Goal: Information Seeking & Learning: Check status

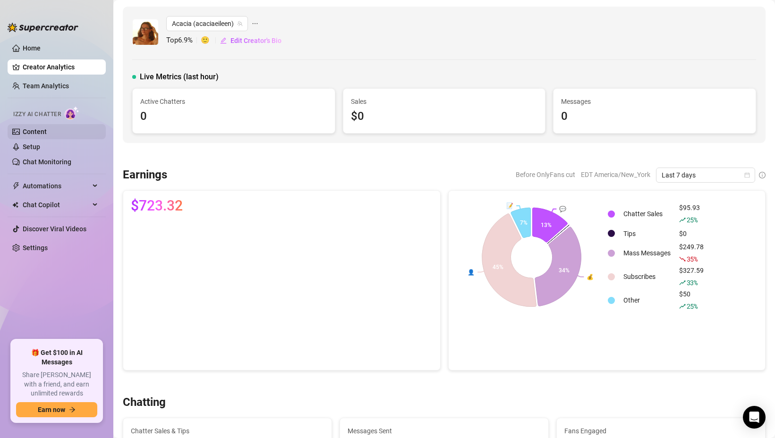
click at [46, 130] on link "Content" at bounding box center [35, 132] width 24 height 8
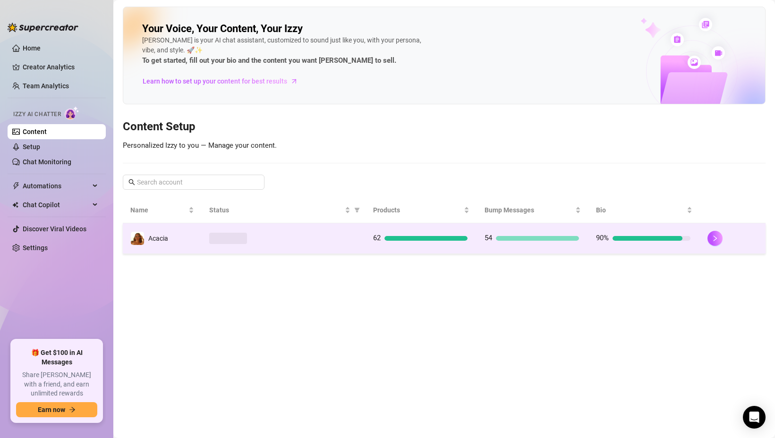
click at [343, 244] on td at bounding box center [284, 238] width 164 height 31
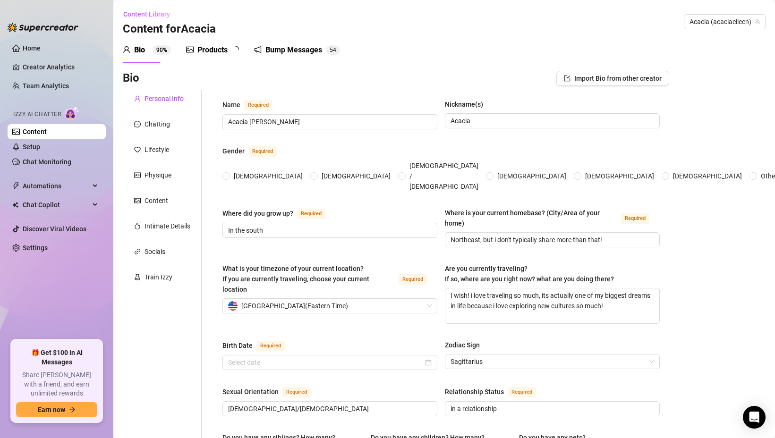
radio input "true"
type input "[DATE]"
click at [220, 56] on div "Products 6 2" at bounding box center [216, 50] width 60 height 26
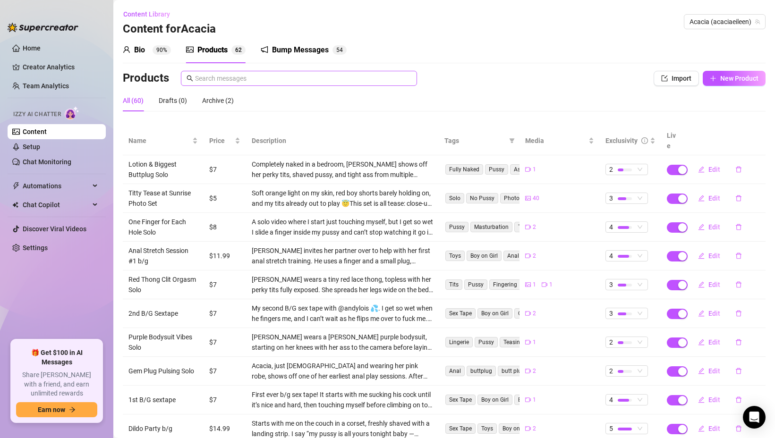
click at [221, 85] on span at bounding box center [299, 78] width 236 height 15
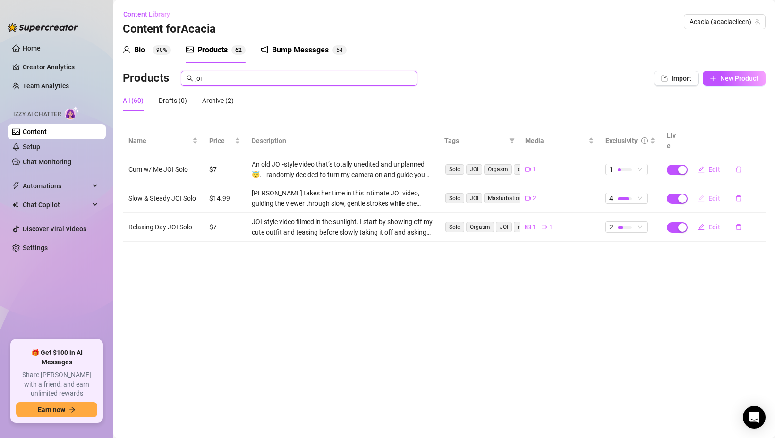
type input "joi"
click at [707, 191] on button "Edit" at bounding box center [709, 198] width 37 height 15
type textarea "I wasn’t planning to go this hard — I have to be gentle with my hands these day…"
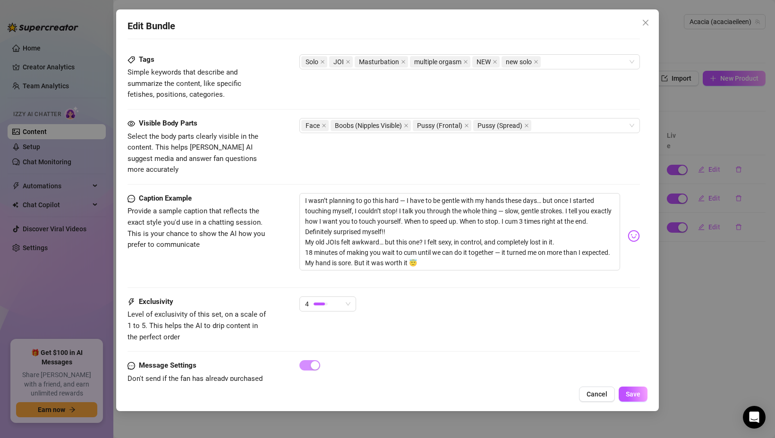
scroll to position [483, 0]
drag, startPoint x: 406, startPoint y: 189, endPoint x: 410, endPoint y: 186, distance: 6.0
click at [410, 194] on textarea "I wasn’t planning to go this hard — I have to be gentle with my hands these day…" at bounding box center [459, 232] width 321 height 77
drag, startPoint x: 404, startPoint y: 191, endPoint x: 443, endPoint y: 224, distance: 50.9
click at [443, 224] on textarea "I wasn’t planning to go this hard — I have to be gentle with my hands these day…" at bounding box center [459, 232] width 321 height 77
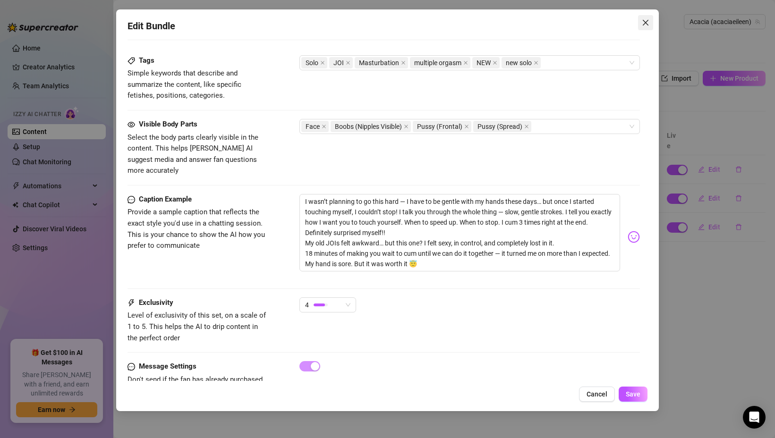
click at [644, 22] on icon "close" at bounding box center [646, 23] width 8 height 8
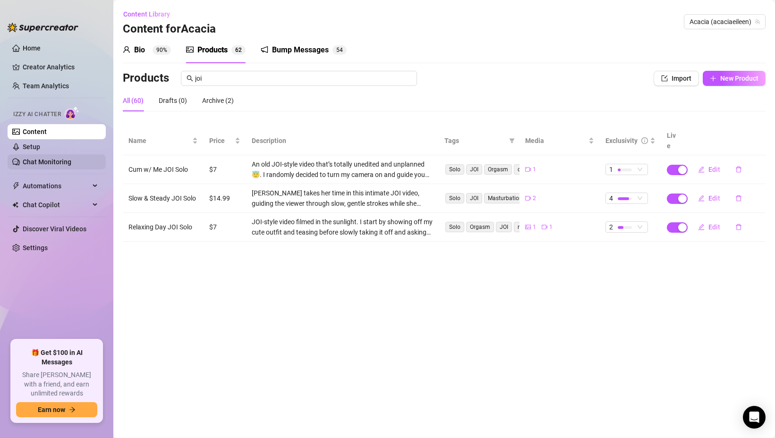
click at [69, 158] on link "Chat Monitoring" at bounding box center [47, 162] width 49 height 8
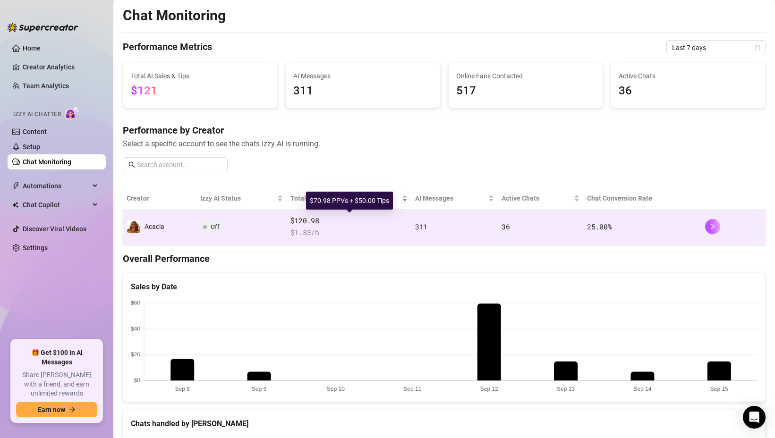
click at [364, 226] on span "$120.98" at bounding box center [349, 220] width 117 height 11
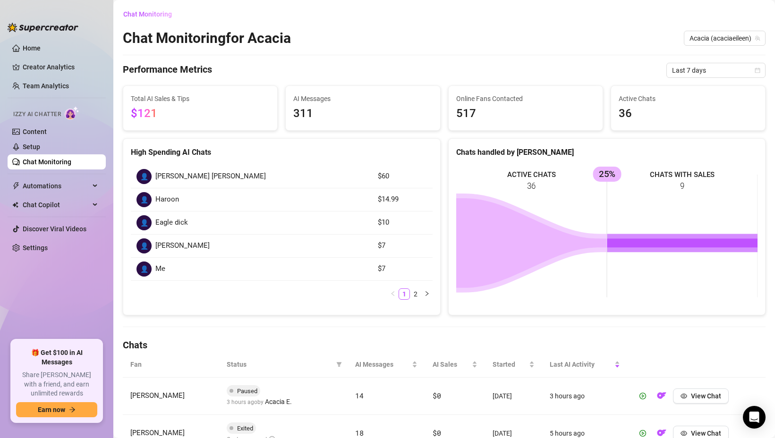
click at [67, 159] on link "Chat Monitoring" at bounding box center [47, 162] width 49 height 8
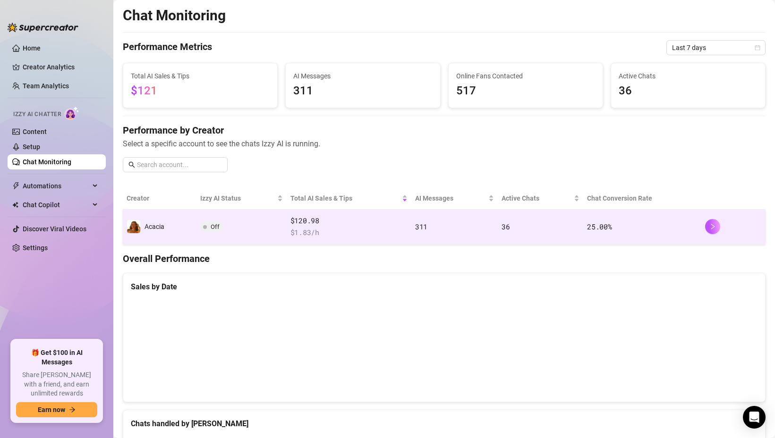
click at [218, 227] on span "Off" at bounding box center [215, 226] width 9 height 7
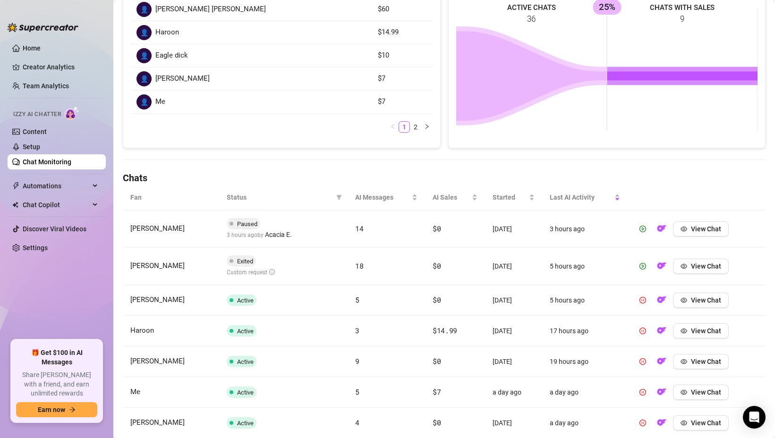
scroll to position [325, 0]
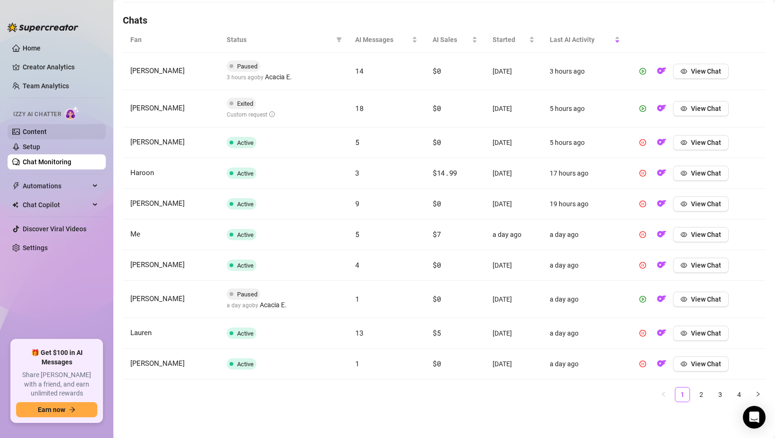
click at [47, 131] on link "Content" at bounding box center [35, 132] width 24 height 8
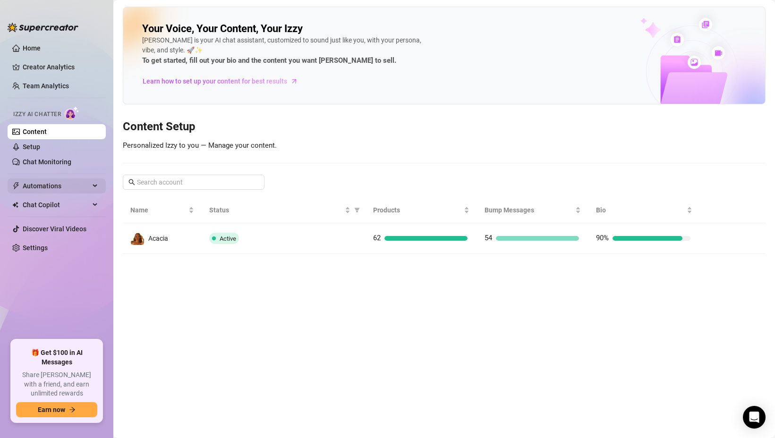
click at [56, 188] on span "Automations" at bounding box center [56, 186] width 67 height 15
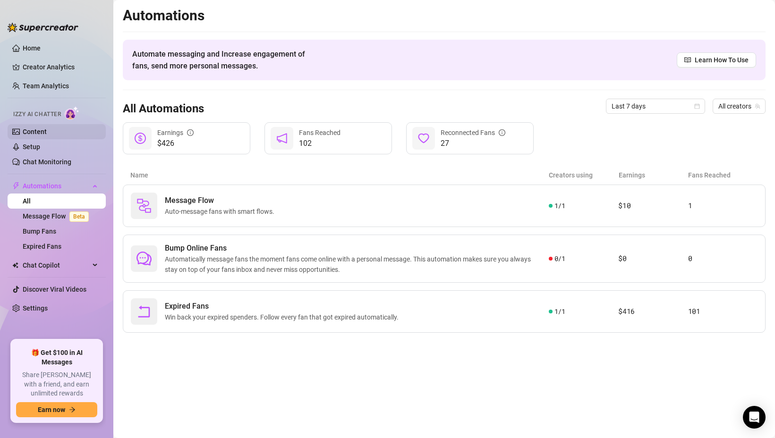
click at [47, 131] on link "Content" at bounding box center [35, 132] width 24 height 8
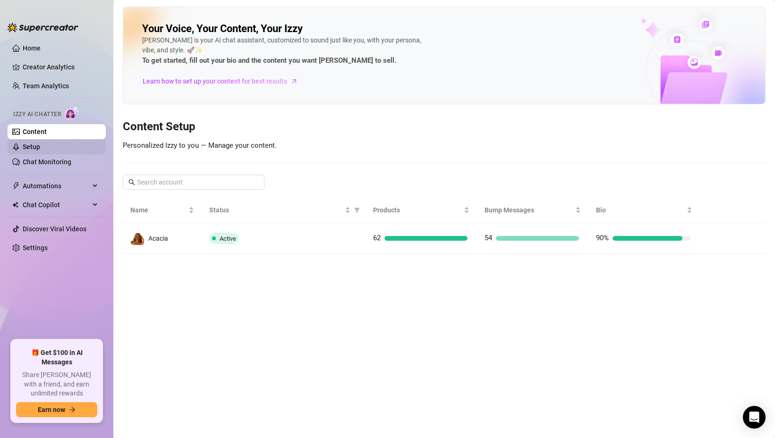
click at [40, 147] on link "Setup" at bounding box center [31, 147] width 17 height 8
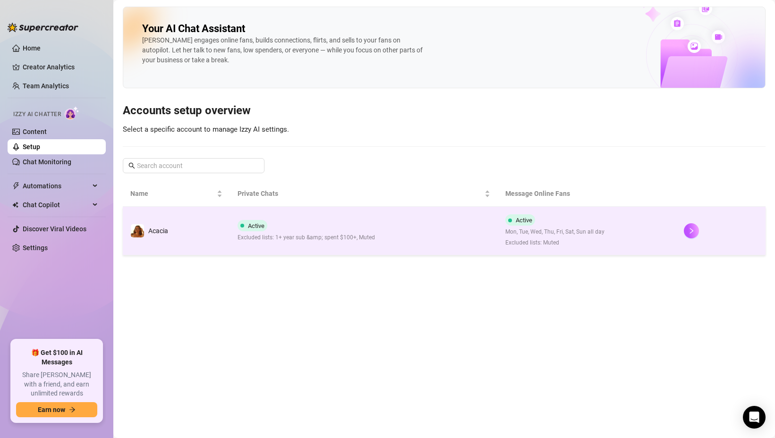
click at [197, 247] on td "Acacia" at bounding box center [176, 231] width 107 height 49
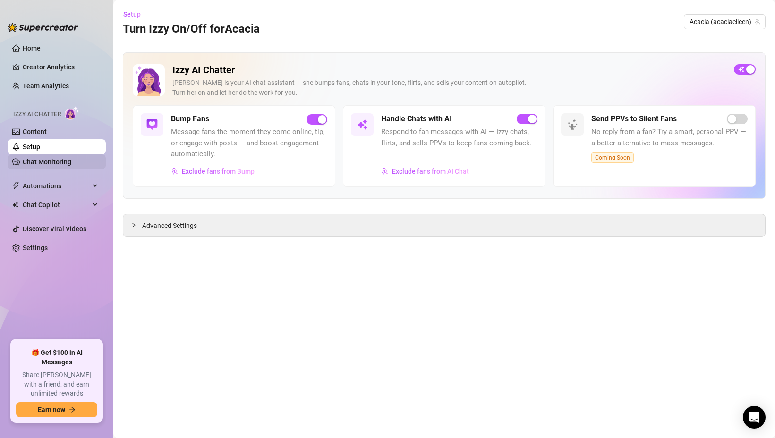
click at [52, 162] on link "Chat Monitoring" at bounding box center [47, 162] width 49 height 8
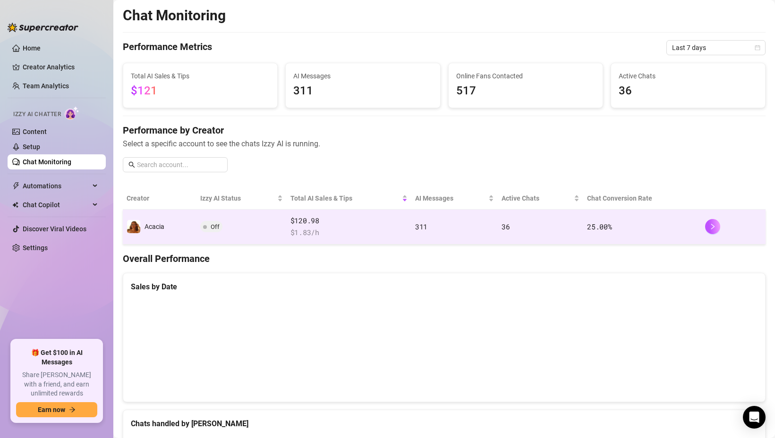
click at [216, 227] on span "Off" at bounding box center [215, 226] width 9 height 7
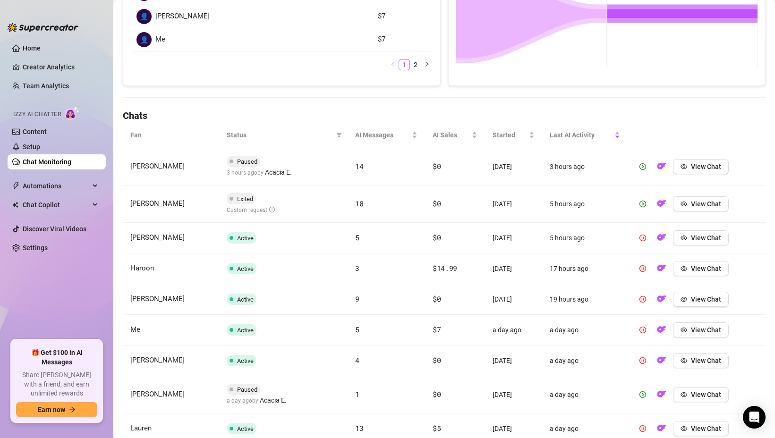
scroll to position [325, 0]
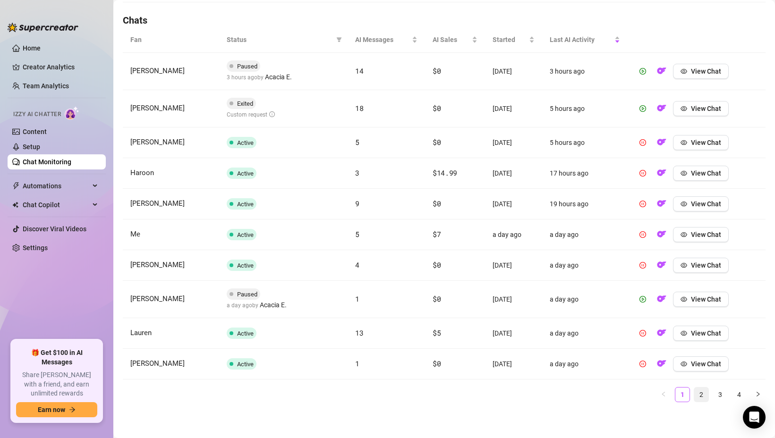
click at [702, 391] on link "2" at bounding box center [701, 395] width 14 height 14
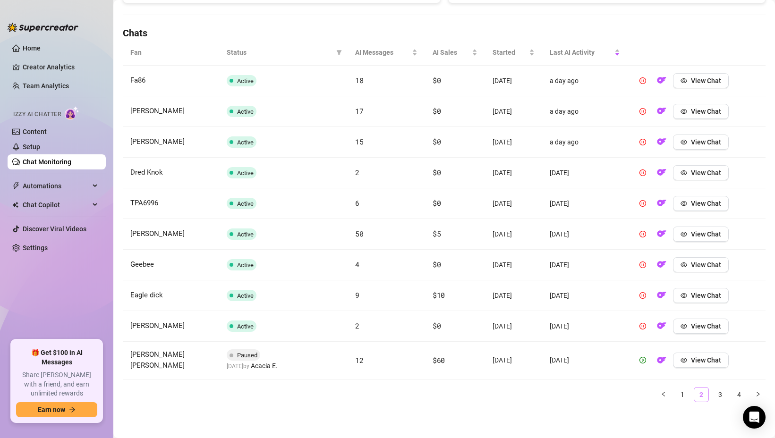
scroll to position [312, 0]
click at [720, 396] on link "3" at bounding box center [720, 395] width 14 height 14
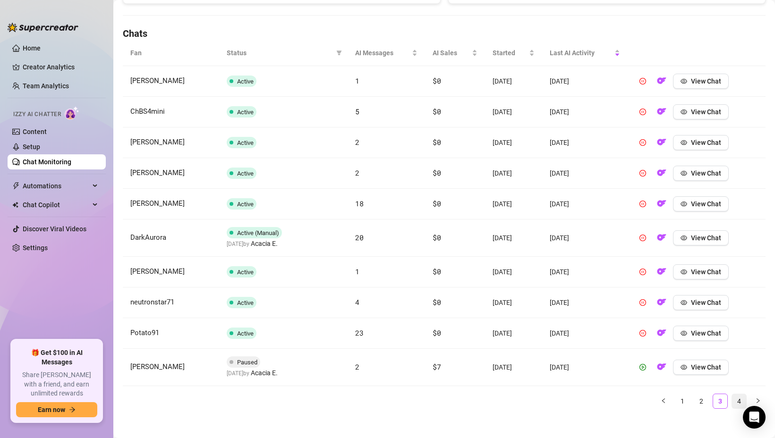
click at [744, 399] on link "4" at bounding box center [739, 401] width 14 height 14
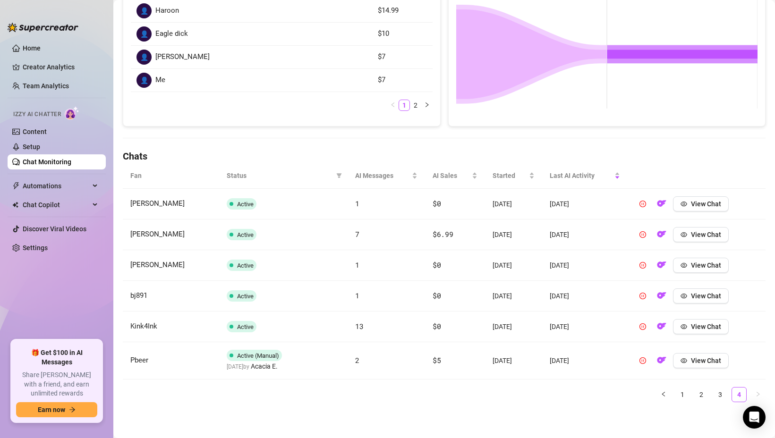
scroll to position [0, 0]
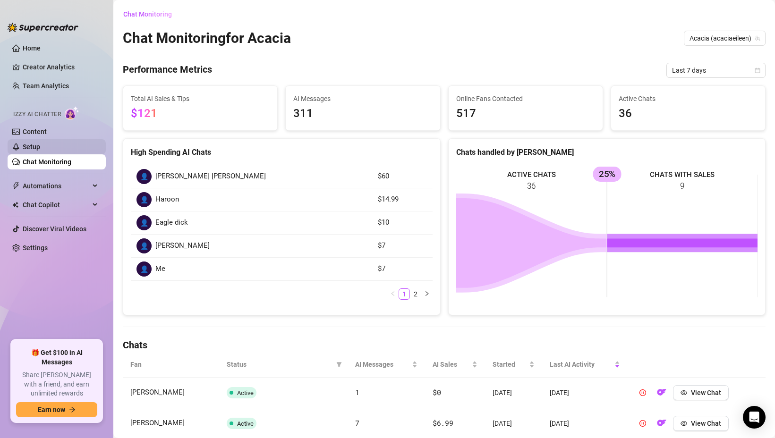
click at [36, 148] on link "Setup" at bounding box center [31, 147] width 17 height 8
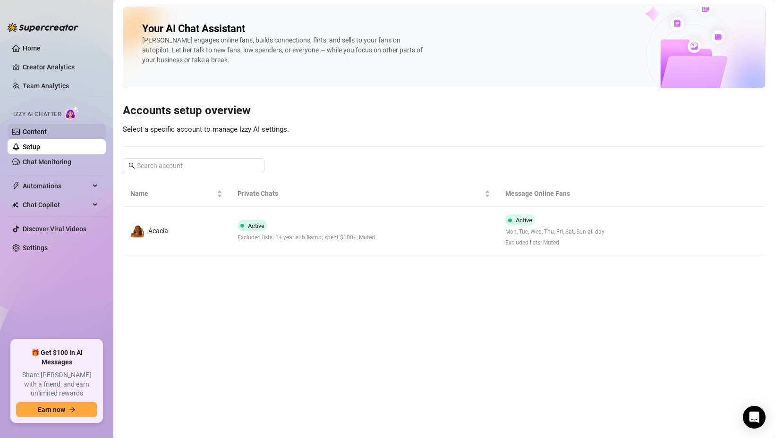
click at [44, 135] on link "Content" at bounding box center [35, 132] width 24 height 8
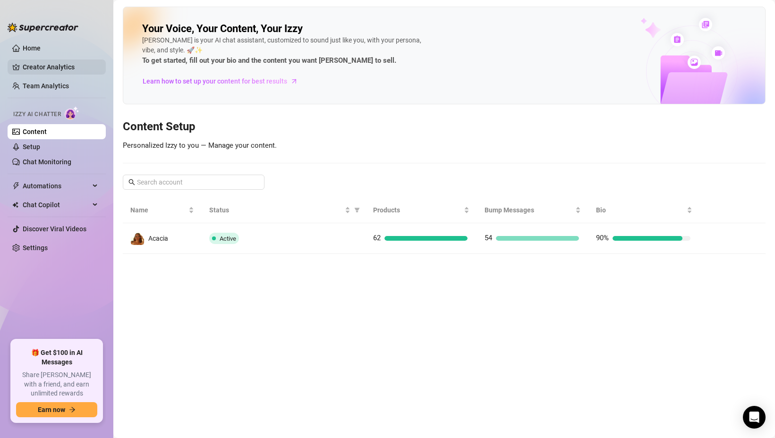
click at [52, 68] on link "Creator Analytics" at bounding box center [61, 67] width 76 height 15
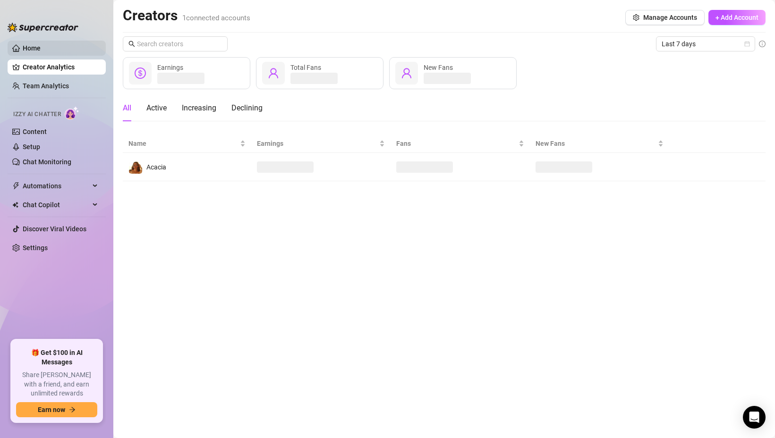
click at [41, 47] on link "Home" at bounding box center [32, 48] width 18 height 8
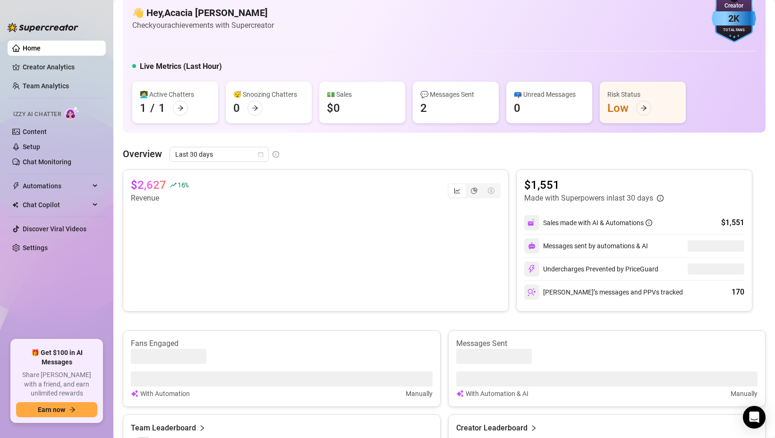
scroll to position [25, 0]
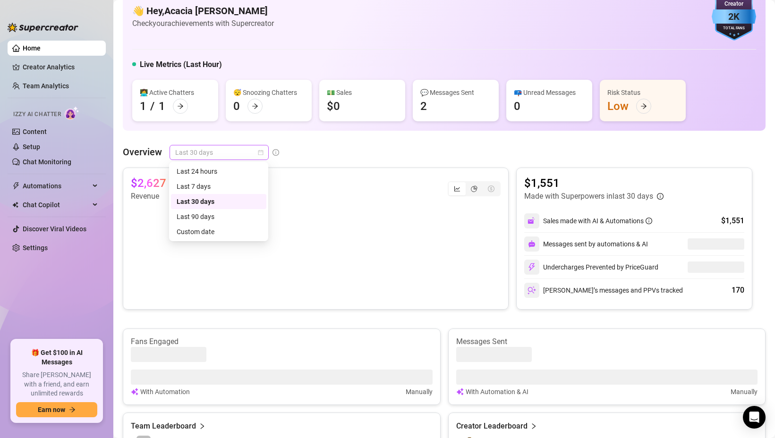
click at [250, 154] on span "Last 30 days" at bounding box center [219, 152] width 88 height 14
click at [221, 184] on div "Last 7 days" at bounding box center [219, 186] width 84 height 10
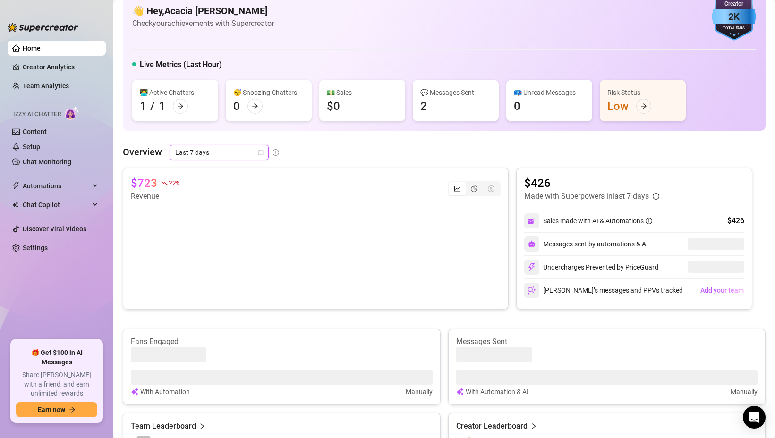
click at [232, 155] on span "Last 7 days" at bounding box center [219, 152] width 88 height 14
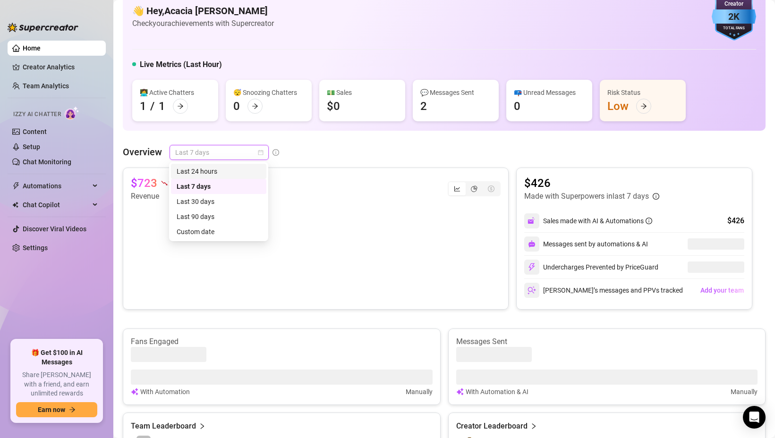
click at [232, 169] on div "Last 24 hours" at bounding box center [219, 171] width 84 height 10
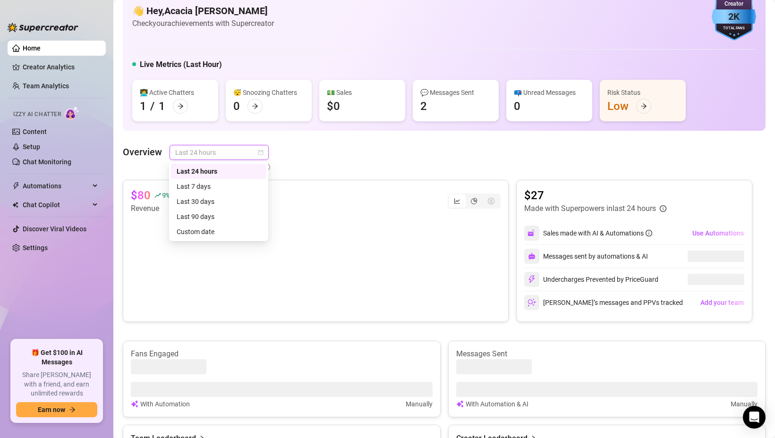
click at [235, 156] on span "Last 24 hours" at bounding box center [219, 152] width 88 height 14
click at [223, 185] on div "Last 7 days" at bounding box center [219, 186] width 84 height 10
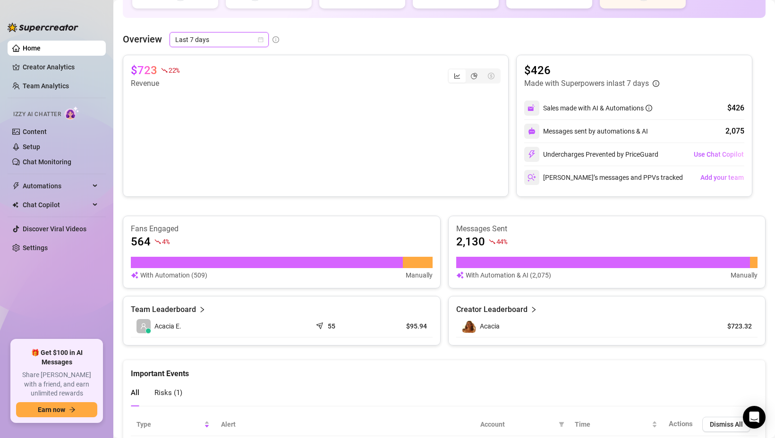
scroll to position [197, 0]
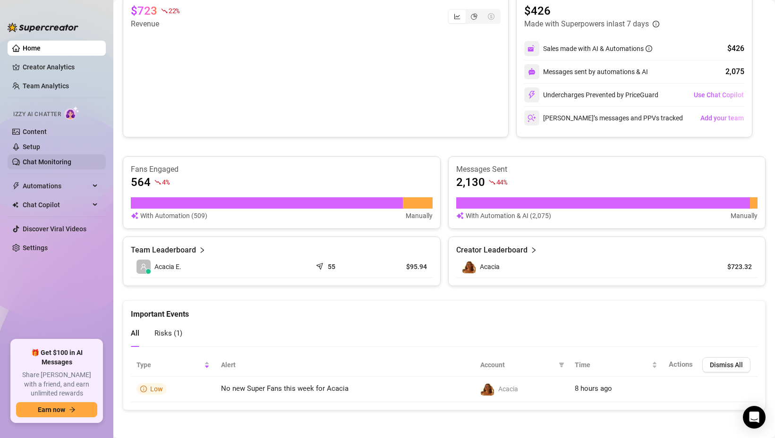
click at [54, 162] on link "Chat Monitoring" at bounding box center [47, 162] width 49 height 8
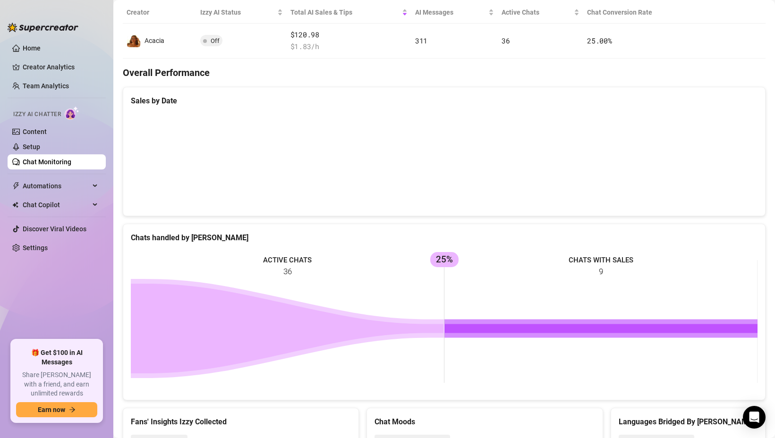
scroll to position [234, 0]
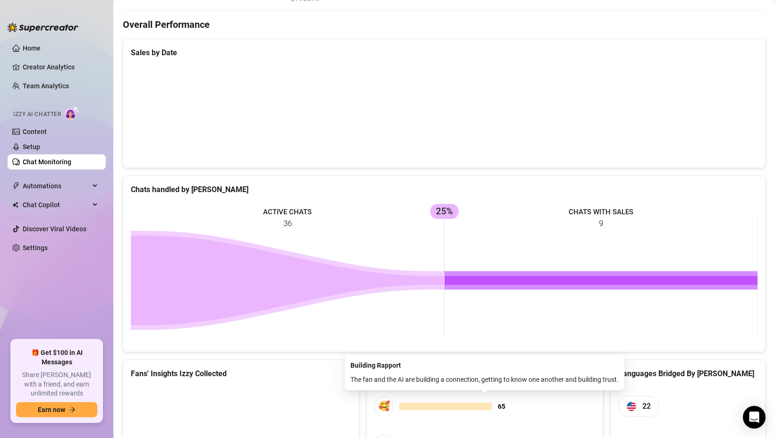
click at [409, 399] on span "🥰 65" at bounding box center [485, 406] width 220 height 20
click at [448, 333] on rect at bounding box center [444, 274] width 627 height 142
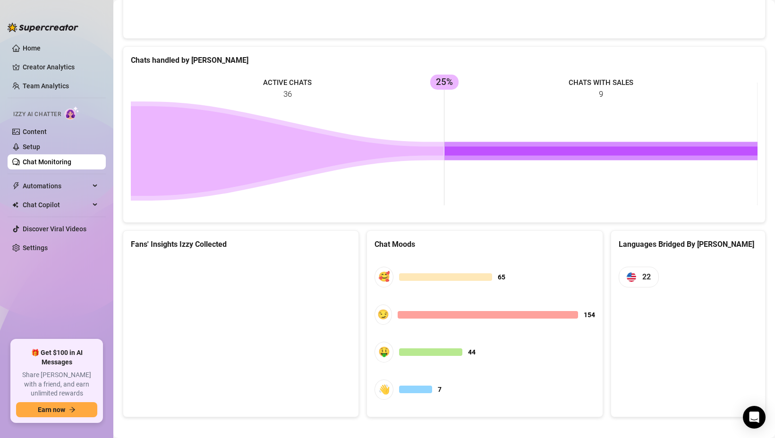
scroll to position [371, 0]
